Goal: Task Accomplishment & Management: Use online tool/utility

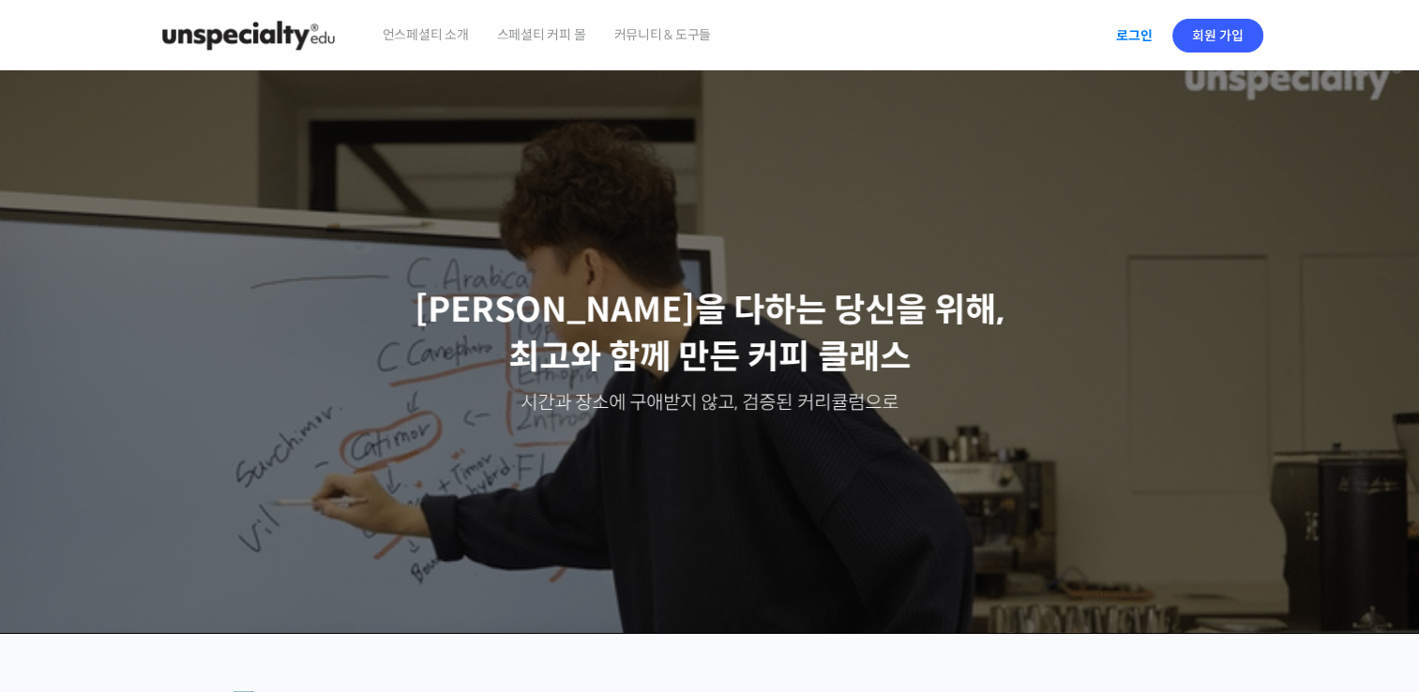
click at [1132, 36] on link "로그인" at bounding box center [1134, 35] width 59 height 43
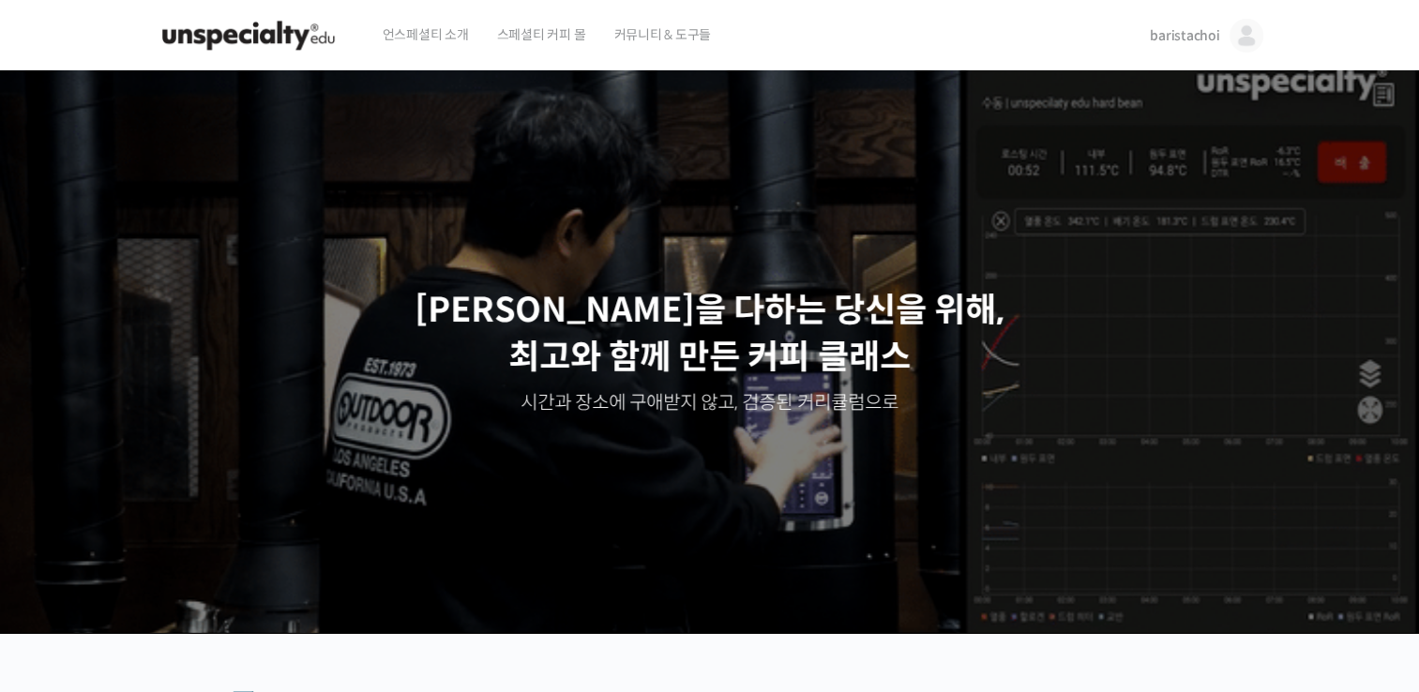
click at [1197, 32] on span "baristachoi" at bounding box center [1184, 35] width 69 height 17
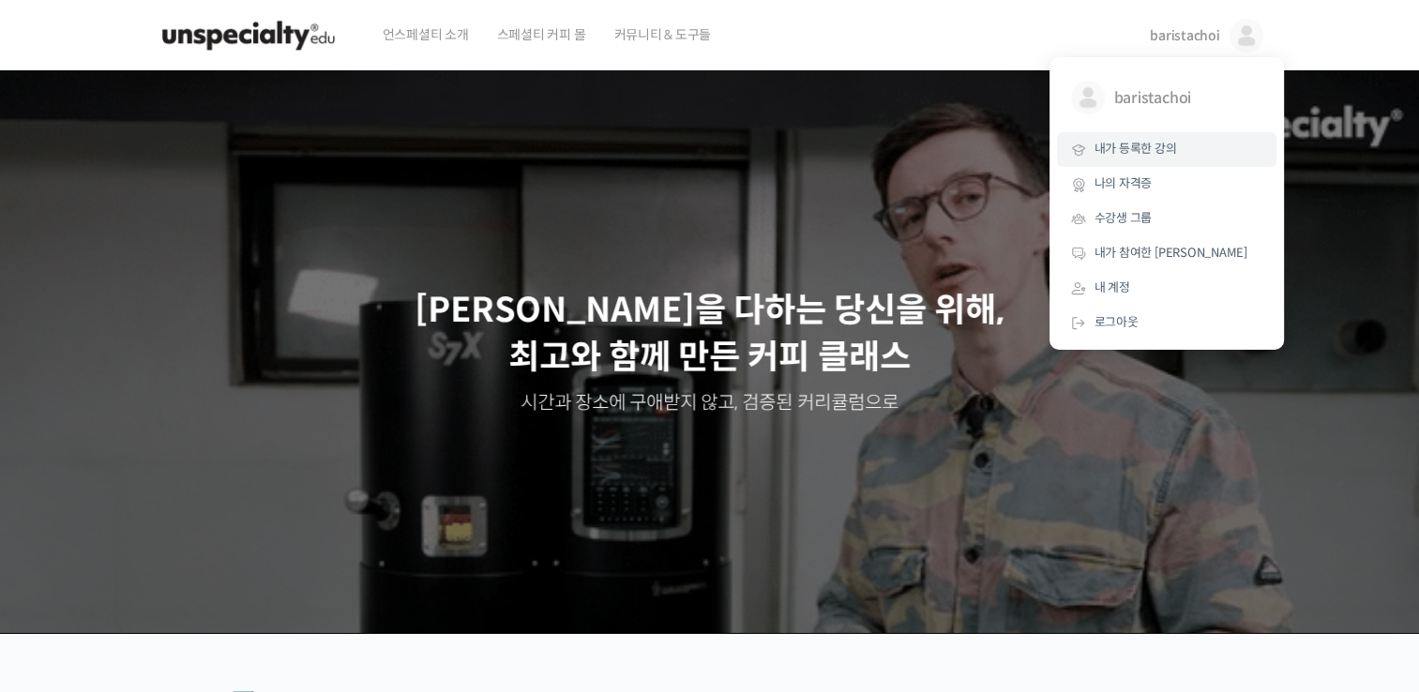
click at [1155, 149] on span "내가 등록한 강의" at bounding box center [1136, 149] width 83 height 16
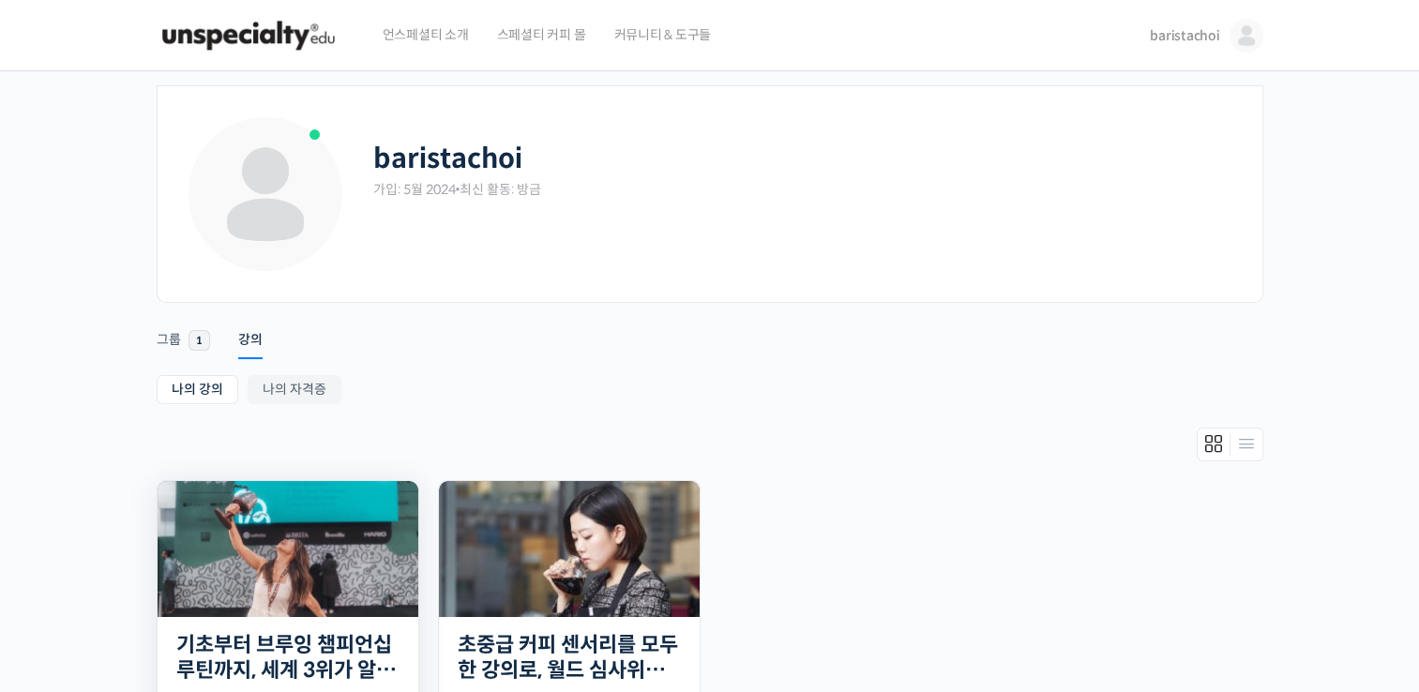
click at [295, 553] on img at bounding box center [288, 549] width 261 height 136
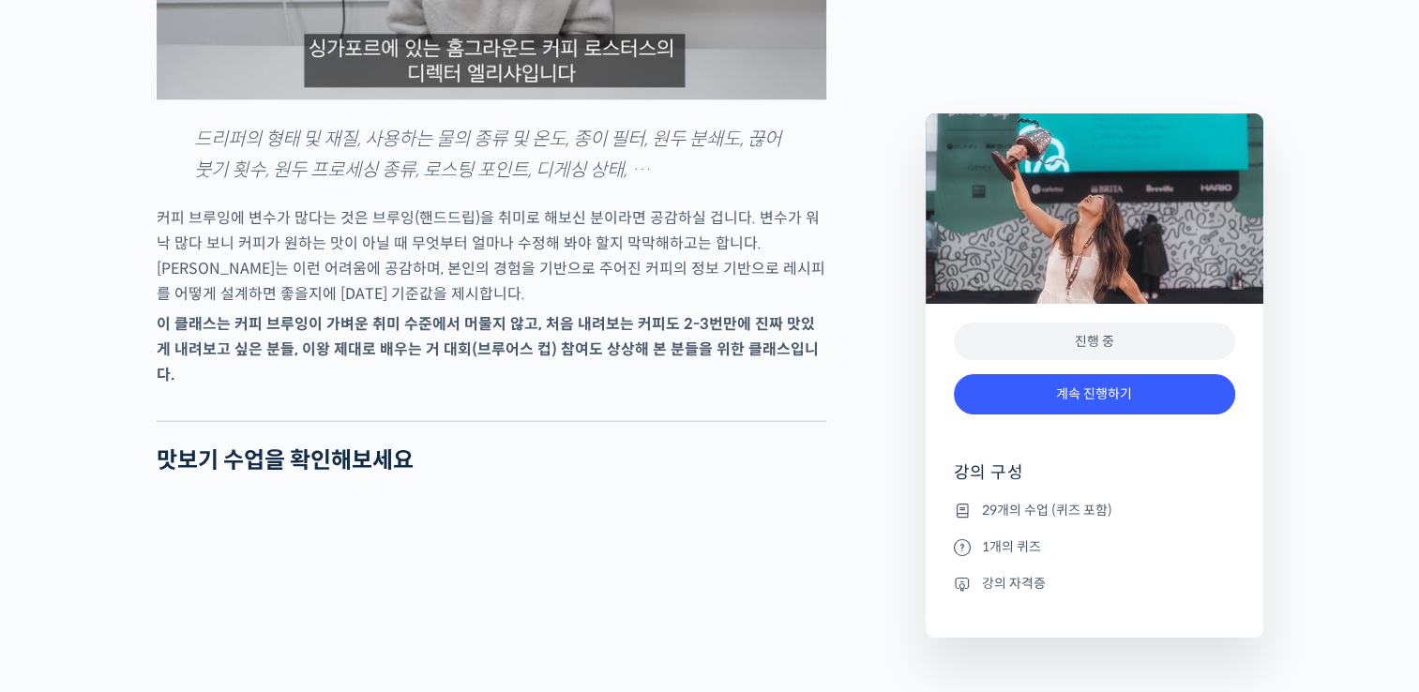
scroll to position [2175, 0]
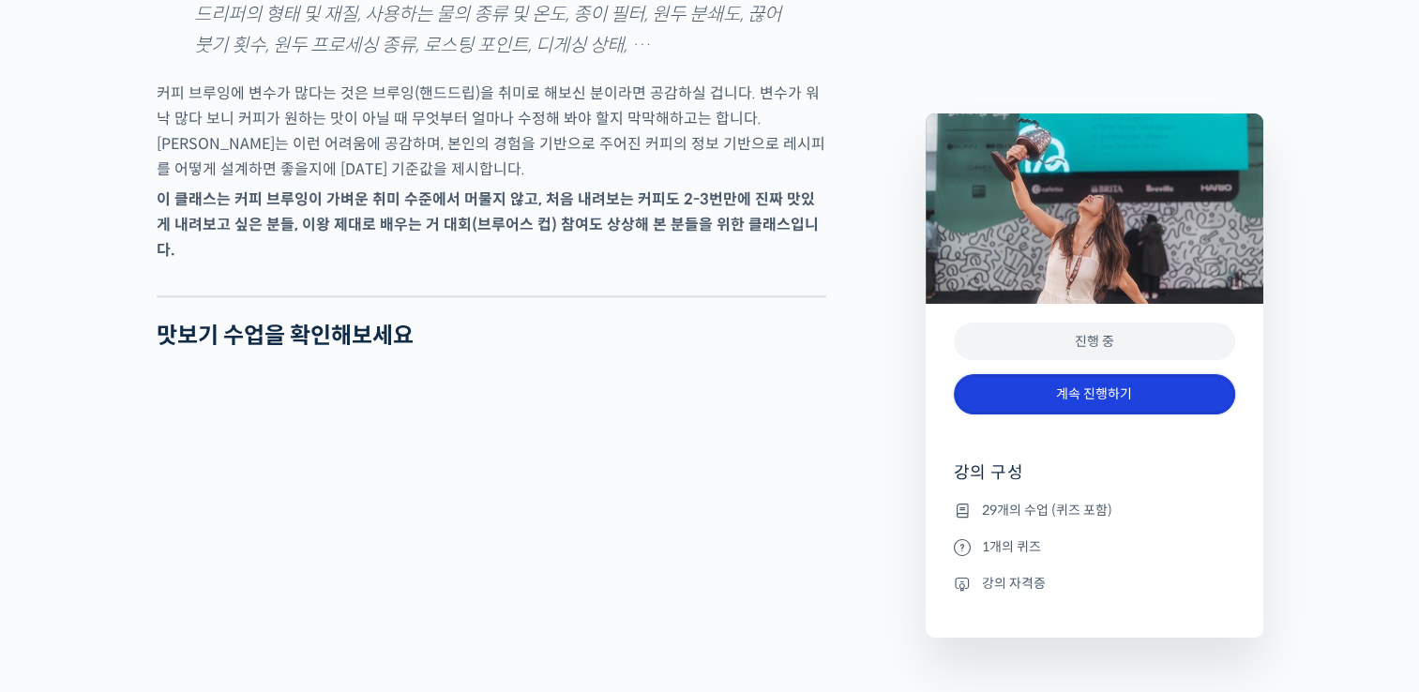
click at [1102, 392] on link "계속 진행하기" at bounding box center [1094, 394] width 281 height 40
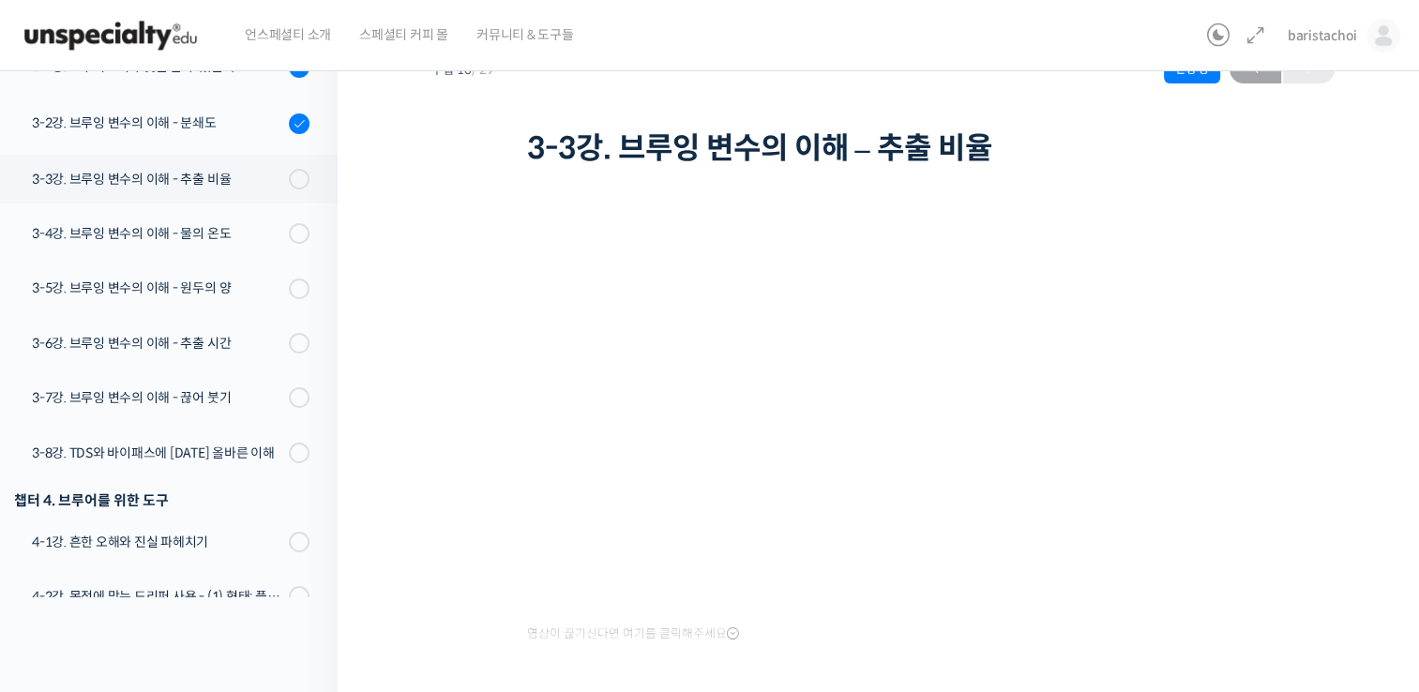
scroll to position [61, 0]
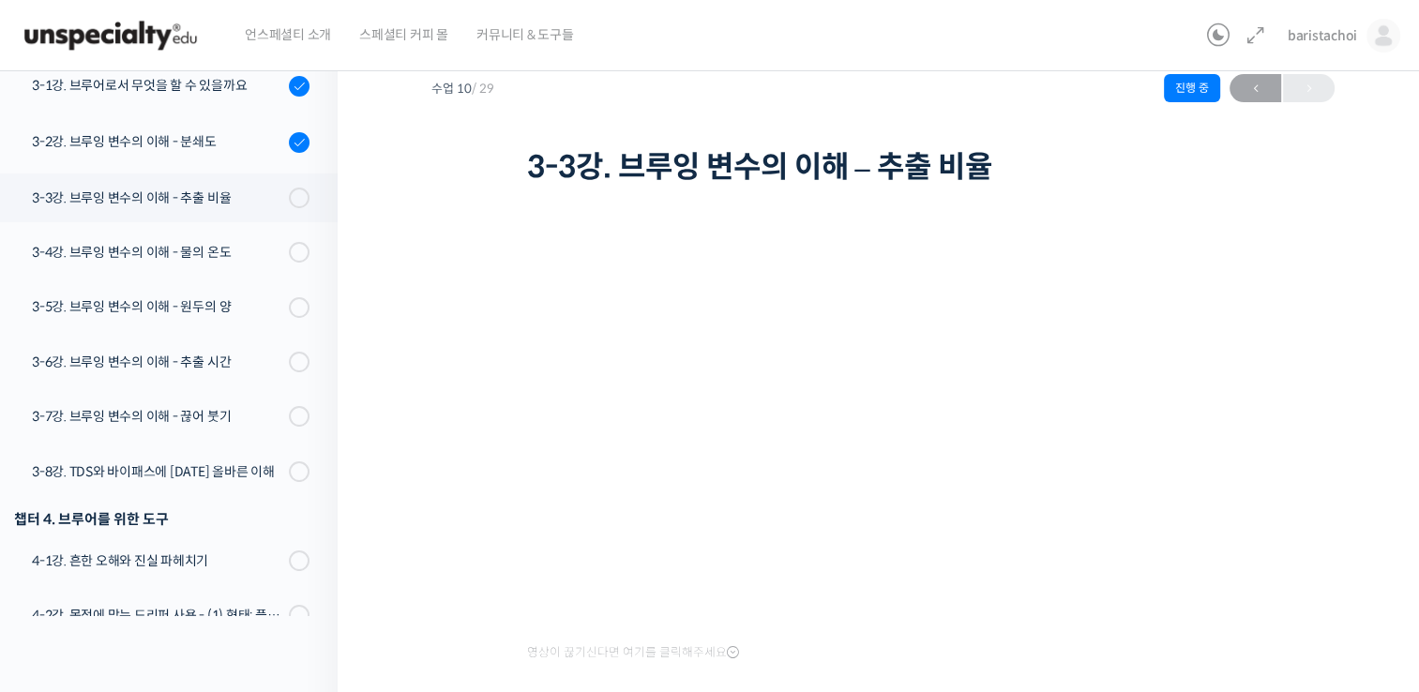
click at [1397, 422] on div "기초부터 브루잉 챔피언십 루틴까지, 세계 3위가 알려주는 핸드드립의 모든 것 3-3강. 브루잉 변수의 이해 – 추출 비율 진행 중 수업 10 …" at bounding box center [883, 427] width 1091 height 864
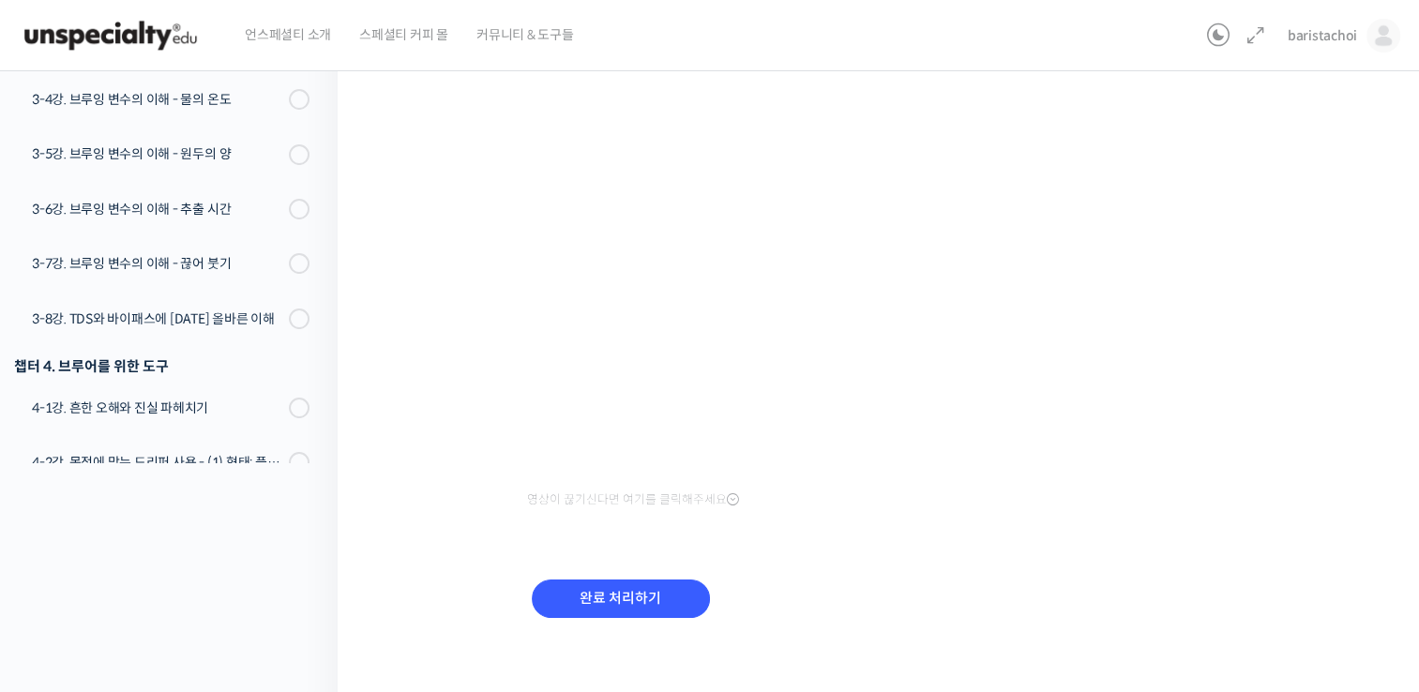
scroll to position [224, 0]
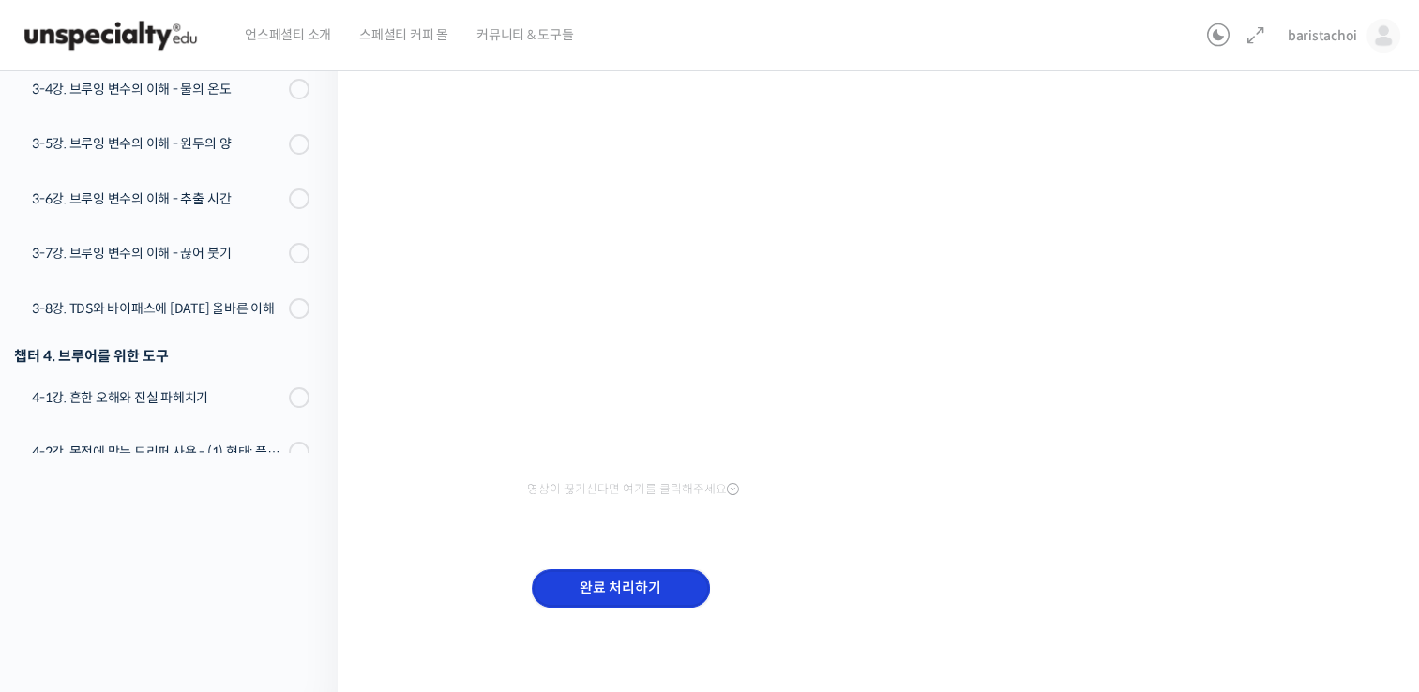
click at [636, 583] on input "완료 처리하기" at bounding box center [621, 588] width 178 height 38
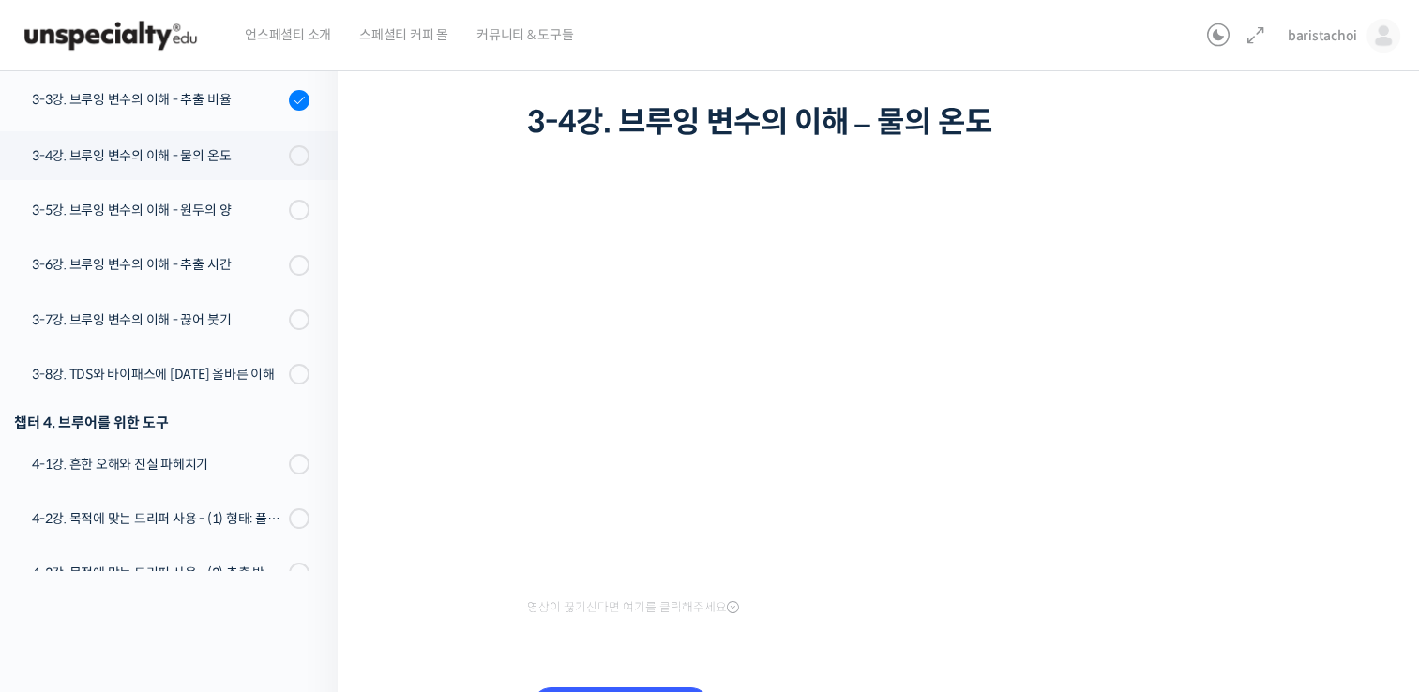
scroll to position [224, 0]
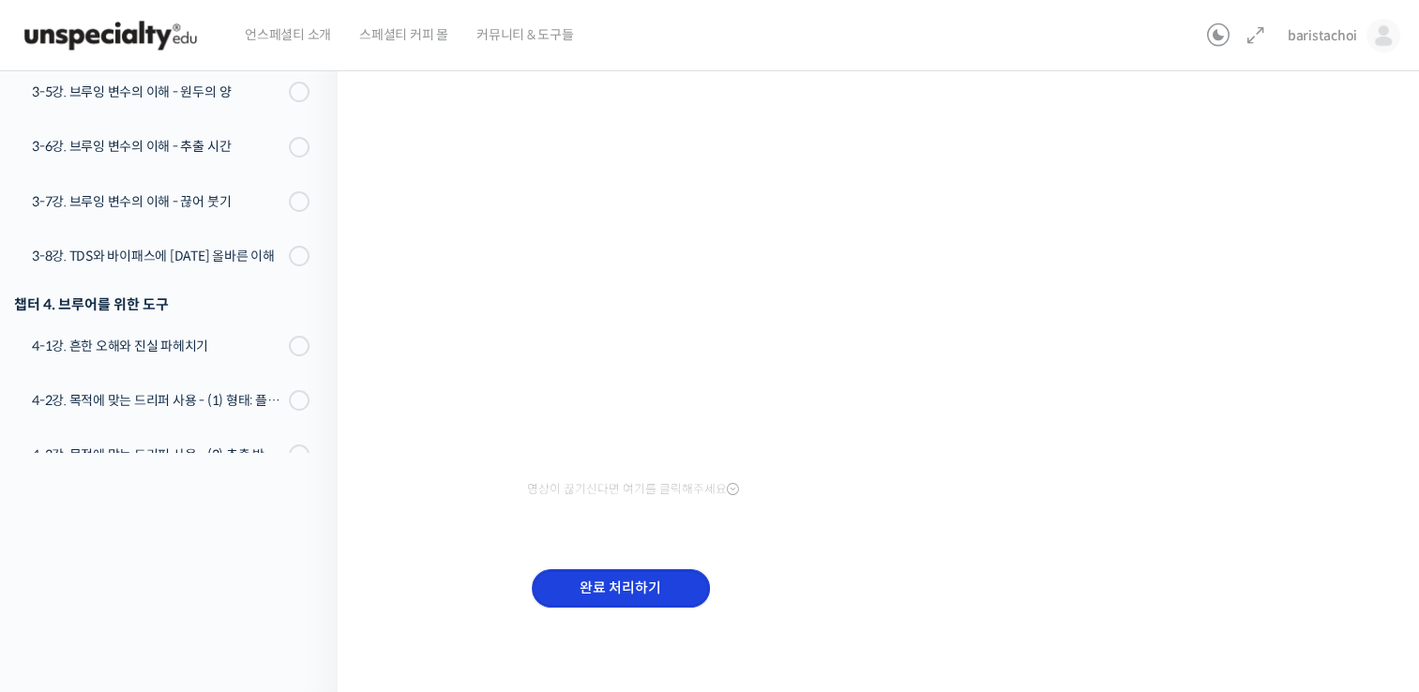
click at [637, 593] on input "완료 처리하기" at bounding box center [621, 588] width 178 height 38
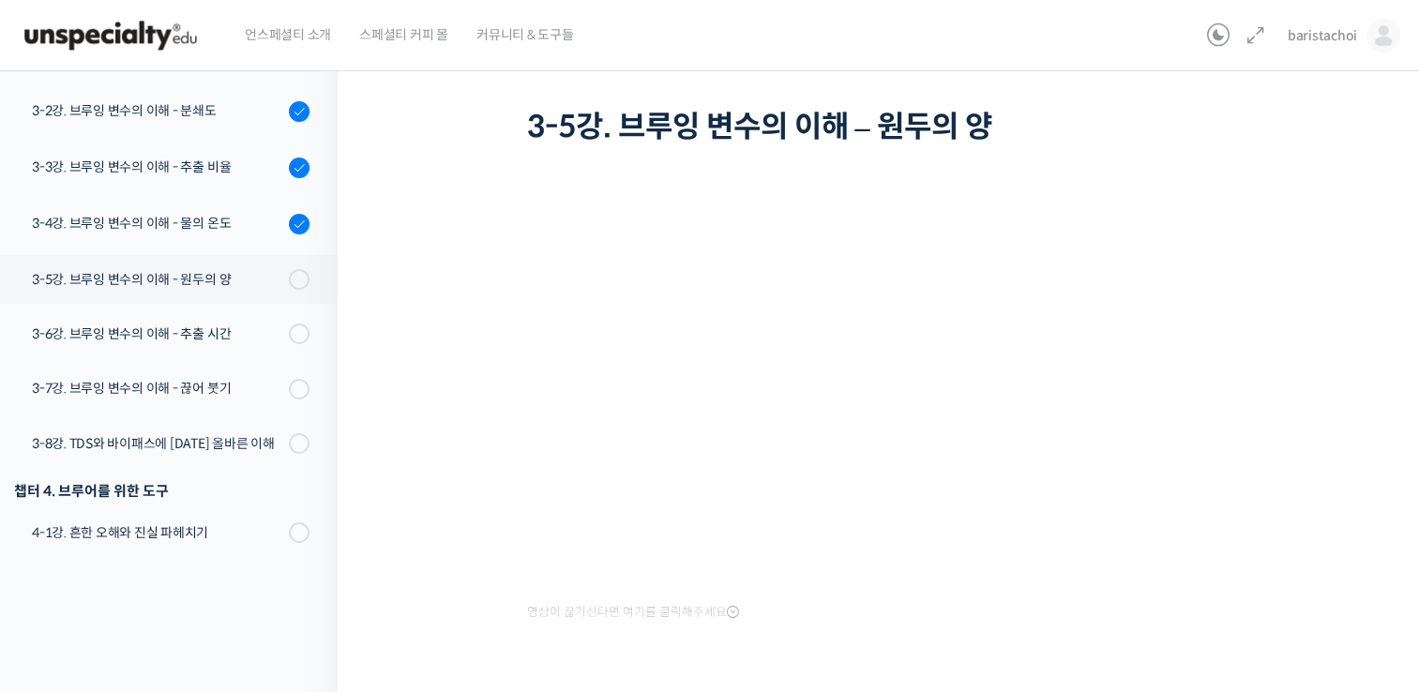
scroll to position [104, 0]
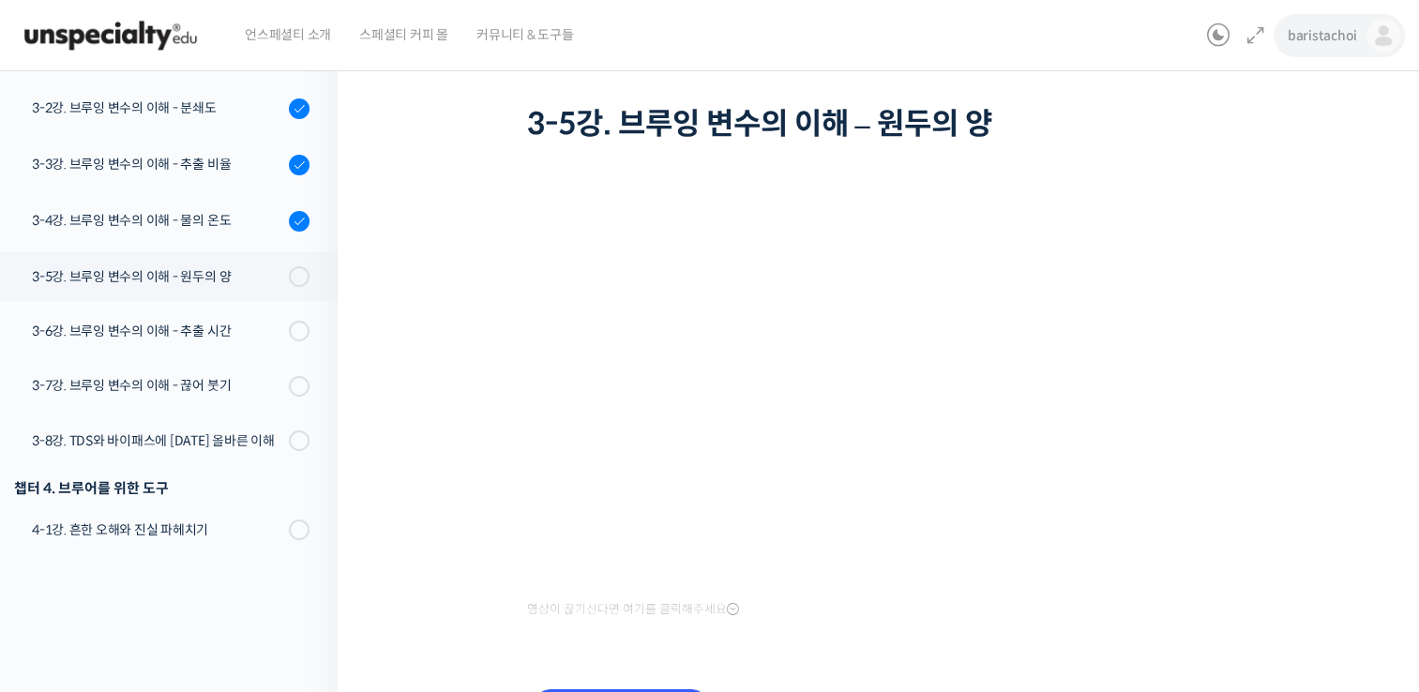
click at [1328, 45] on link "baristachoi" at bounding box center [1344, 35] width 113 height 71
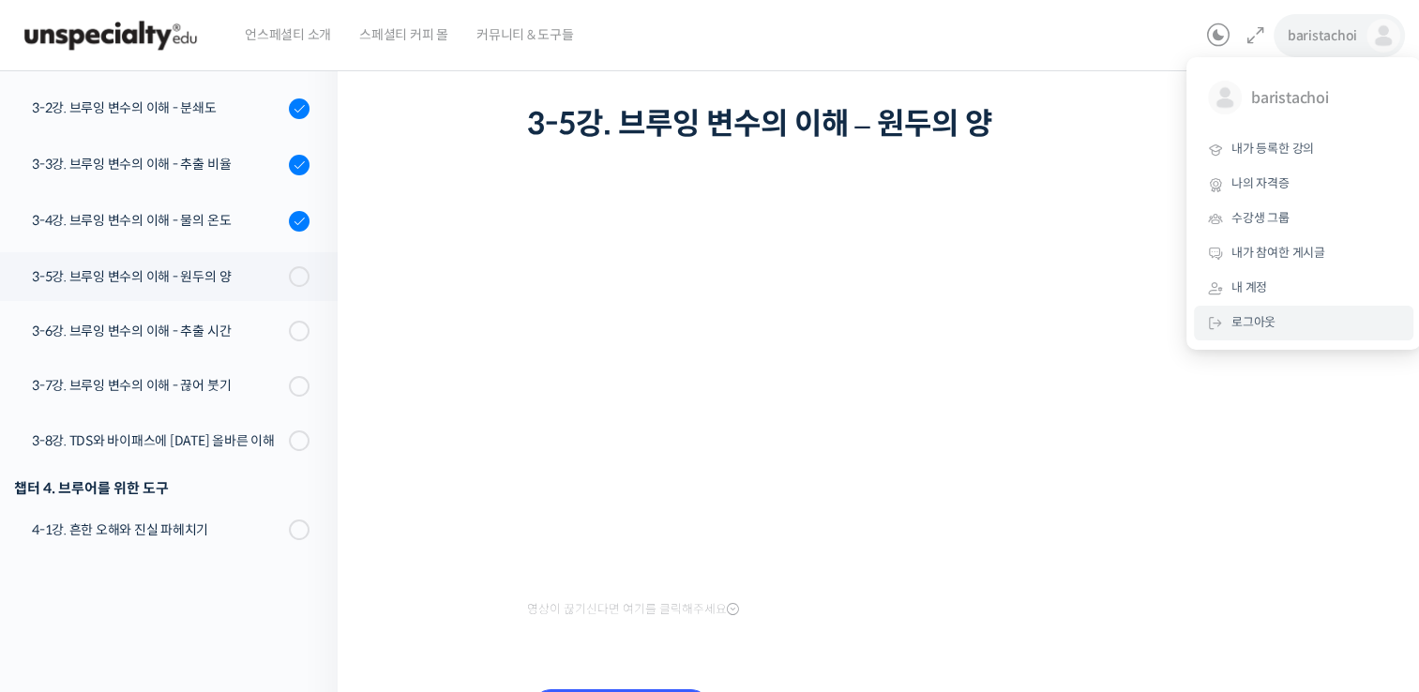
click at [1266, 331] on link "로그아웃" at bounding box center [1303, 323] width 219 height 35
